Goal: Navigation & Orientation: Find specific page/section

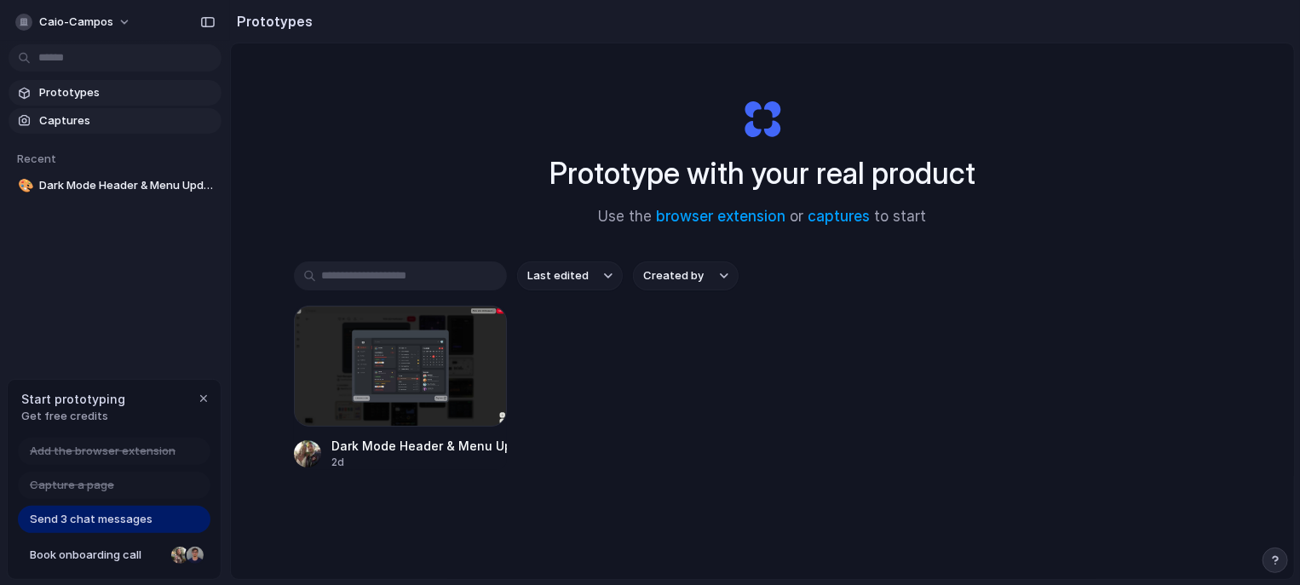
click at [78, 126] on span "Captures" at bounding box center [127, 120] width 176 height 17
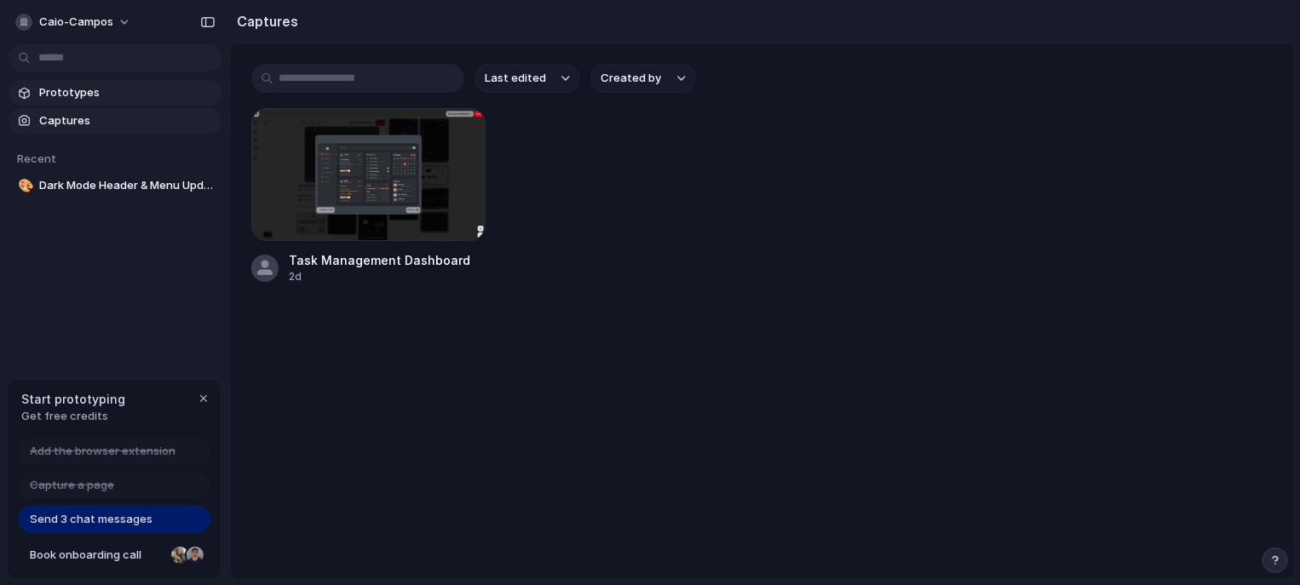
click at [118, 100] on span "Prototypes" at bounding box center [127, 92] width 176 height 17
